Goal: Transaction & Acquisition: Purchase product/service

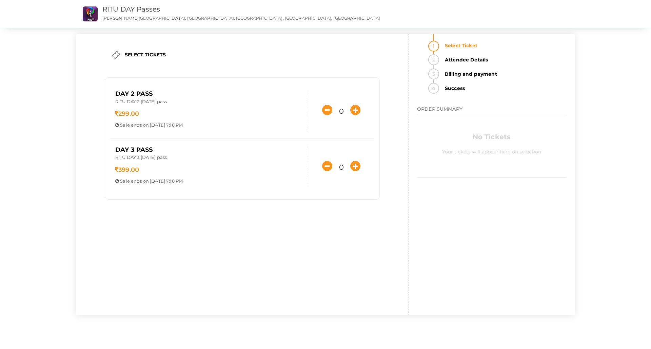
click at [211, 212] on div "SELECT TICKETS Day 2 Pass RITU DAY 2 [DATE] pass 299.00 Sale ends on [DATE] 7:1…" at bounding box center [242, 128] width 268 height 188
drag, startPoint x: 118, startPoint y: 160, endPoint x: 172, endPoint y: 158, distance: 54.7
click at [170, 158] on p "RITU DAY 3 [DATE] pass" at bounding box center [209, 158] width 188 height 8
drag, startPoint x: 186, startPoint y: 159, endPoint x: 113, endPoint y: 159, distance: 73.3
click at [115, 159] on div "DAY 3 Pass RITU DAY 3 October 19th pass 399.00 Sale ends on Oct 17, 2025 7:18 P…" at bounding box center [209, 167] width 198 height 42
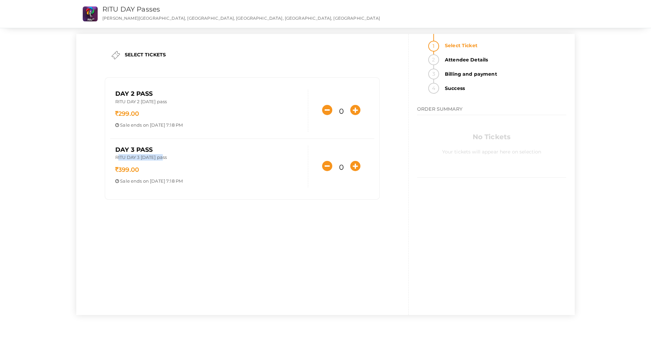
click at [173, 160] on p "RITU DAY 3 [DATE] pass" at bounding box center [209, 158] width 188 height 8
drag, startPoint x: 189, startPoint y: 157, endPoint x: 108, endPoint y: 155, distance: 81.1
click at [108, 155] on div "Day 2 Pass RITU DAY 2 October 18th pass 299.00 Sale ends on Oct 17, 2025 7:18 P…" at bounding box center [242, 138] width 275 height 121
drag, startPoint x: 171, startPoint y: 123, endPoint x: 251, endPoint y: 125, distance: 79.4
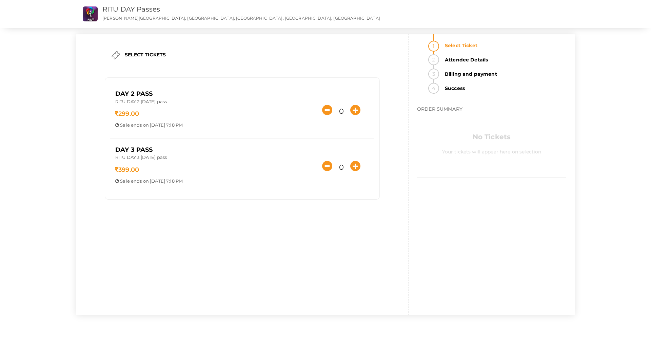
click at [243, 125] on p "Sale ends on Oct 17, 2025 7:18 PM" at bounding box center [209, 125] width 188 height 6
click at [356, 111] on icon "button" at bounding box center [356, 110] width 10 height 10
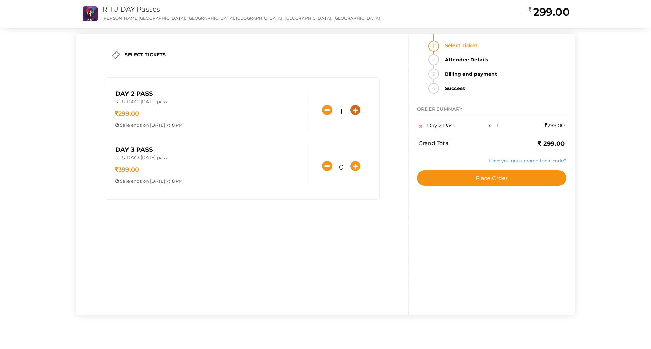
click at [354, 112] on icon "button" at bounding box center [356, 110] width 10 height 10
click at [354, 112] on div at bounding box center [325, 174] width 651 height 349
click at [354, 112] on icon "button" at bounding box center [356, 110] width 10 height 10
click at [354, 112] on div at bounding box center [325, 174] width 651 height 349
click at [354, 112] on div "SELECT TICKETS Day 2 Pass RITU DAY 2 October 18th pass 299.00 Sale ends on Oct …" at bounding box center [325, 174] width 499 height 281
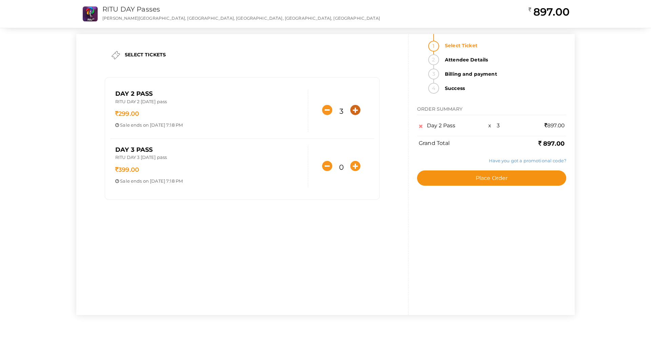
click at [354, 112] on icon "button" at bounding box center [356, 110] width 10 height 10
click at [354, 112] on div at bounding box center [325, 174] width 651 height 349
click at [354, 112] on div "SELECT TICKETS Day 2 Pass RITU DAY 2 October 18th pass 299.00 Sale ends on Oct …" at bounding box center [325, 174] width 499 height 281
click at [354, 112] on icon "button" at bounding box center [356, 110] width 10 height 10
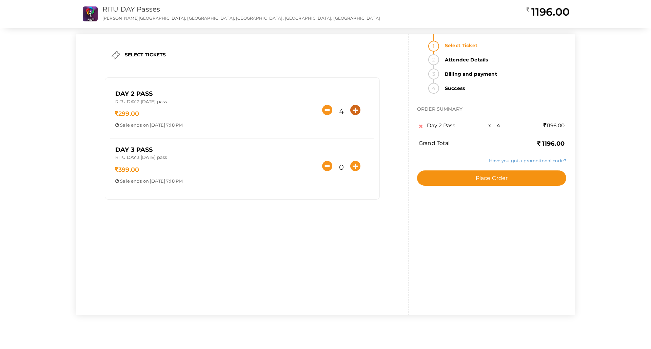
type input "5"
